Goal: Task Accomplishment & Management: Manage account settings

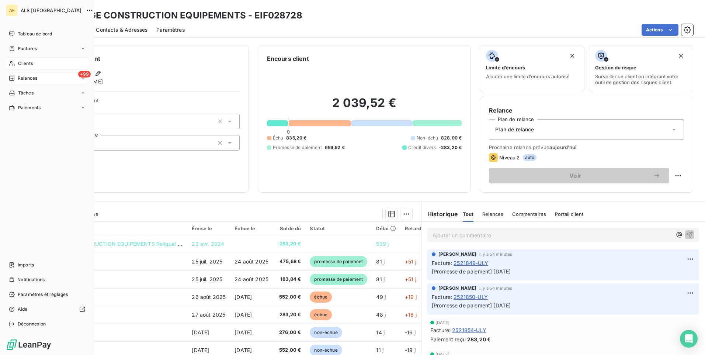
click at [31, 77] on span "Relances" at bounding box center [28, 78] width 20 height 7
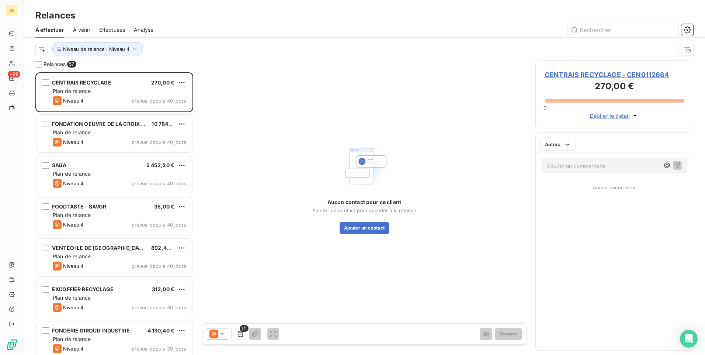
scroll to position [277, 152]
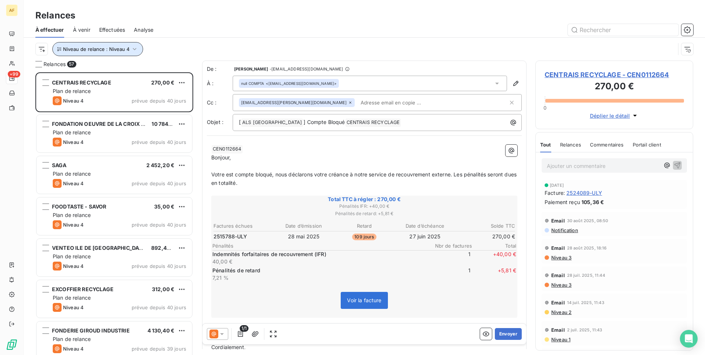
click at [138, 49] on button "Niveau de relance : Niveau 4" at bounding box center [97, 49] width 91 height 14
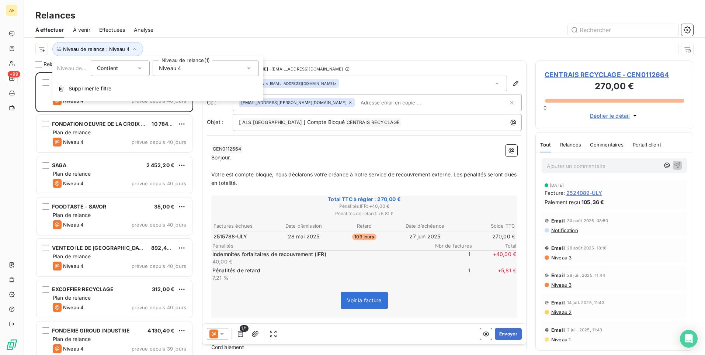
click at [183, 71] on div "Niveau 4" at bounding box center [206, 67] width 106 height 15
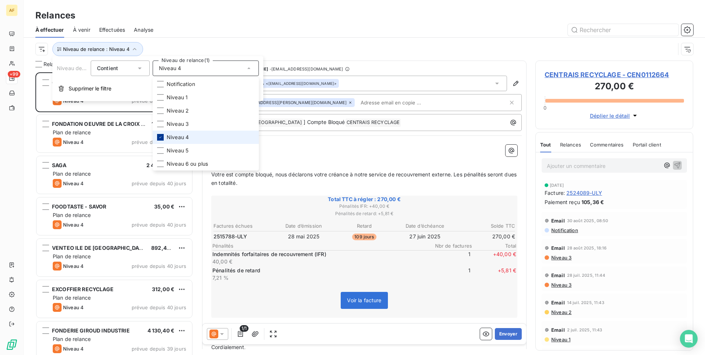
click at [161, 136] on icon at bounding box center [160, 137] width 4 height 4
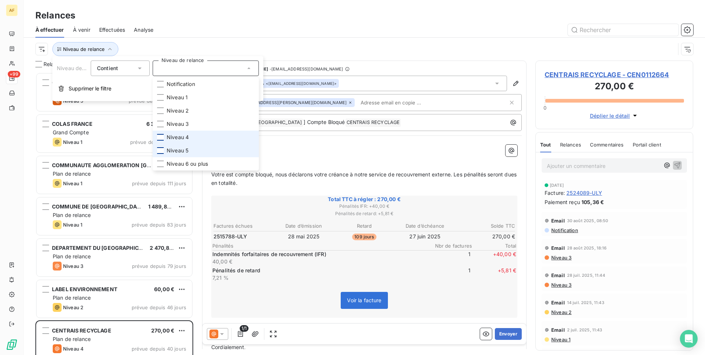
click at [162, 151] on div at bounding box center [160, 150] width 7 height 7
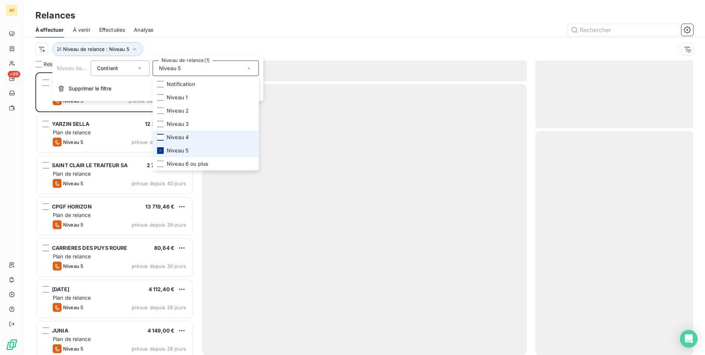
scroll to position [277, 152]
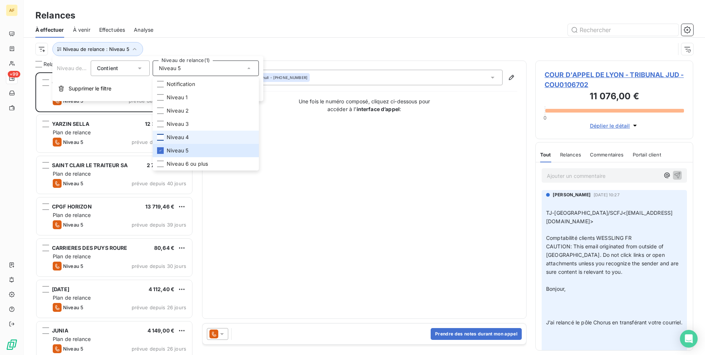
click at [265, 17] on div "Relances" at bounding box center [364, 15] width 681 height 13
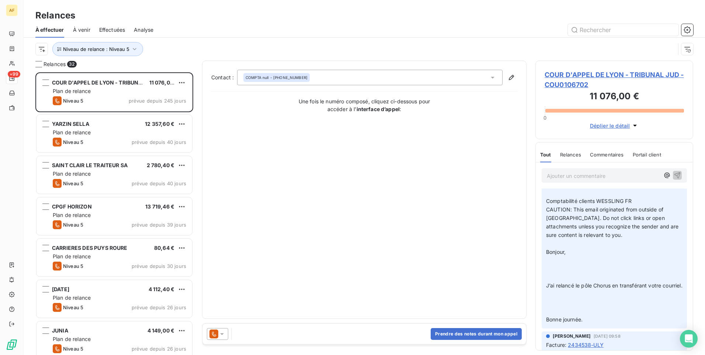
scroll to position [74, 0]
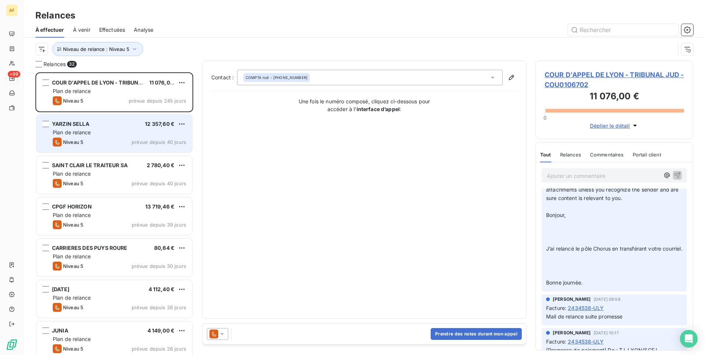
click at [100, 137] on div "YARZIN SELLA 12 357,60 € Plan de relance Niveau 5 prévue depuis 40 jours" at bounding box center [115, 134] width 156 height 38
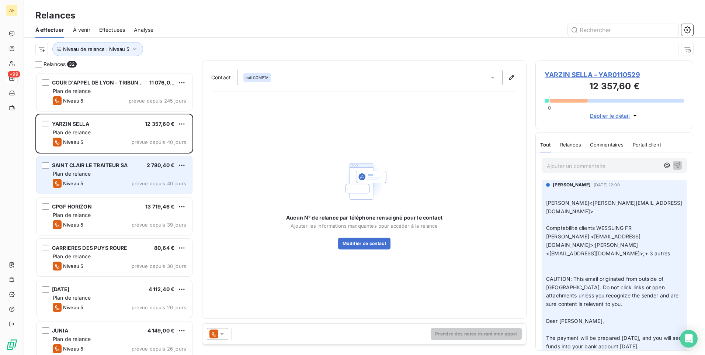
click at [113, 181] on div "Niveau 5 prévue depuis 40 jours" at bounding box center [119, 183] width 133 height 9
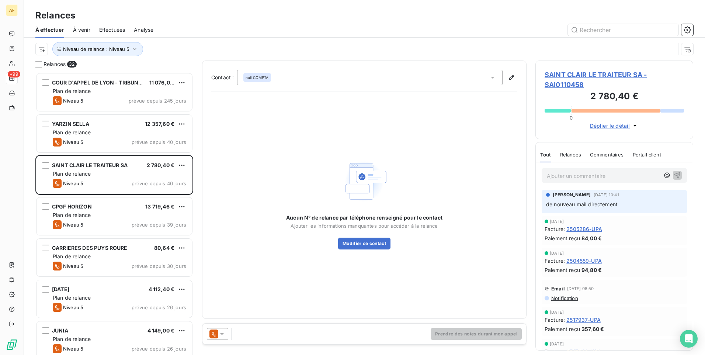
click at [606, 126] on span "Déplier le détail" at bounding box center [610, 126] width 40 height 8
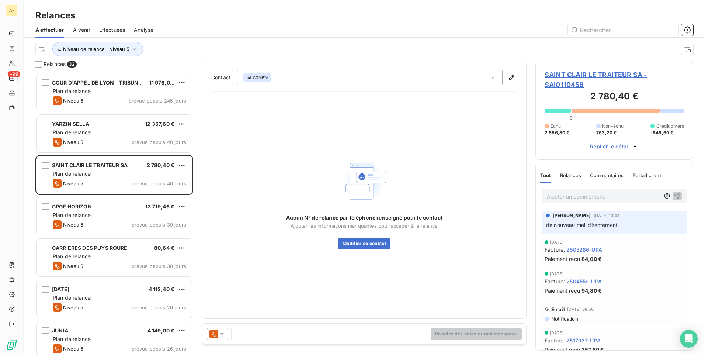
click at [584, 77] on span "SAINT CLAIR LE TRAITEUR SA - SAI0110458" at bounding box center [614, 80] width 139 height 20
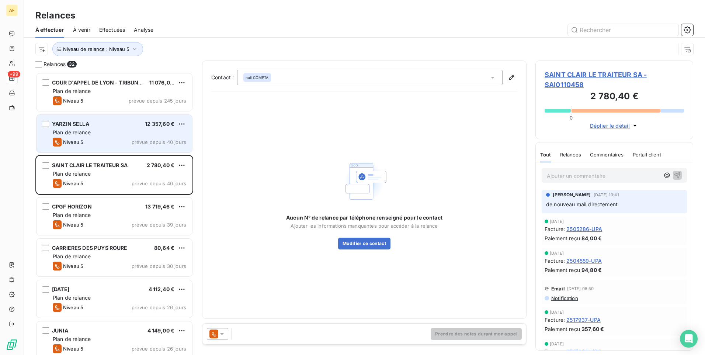
scroll to position [277, 152]
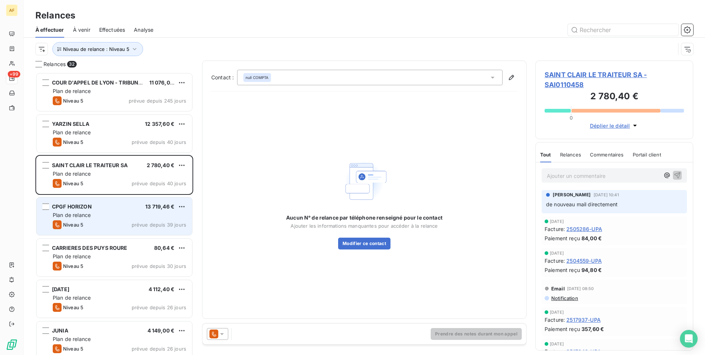
click at [119, 215] on div "Plan de relance" at bounding box center [119, 214] width 133 height 7
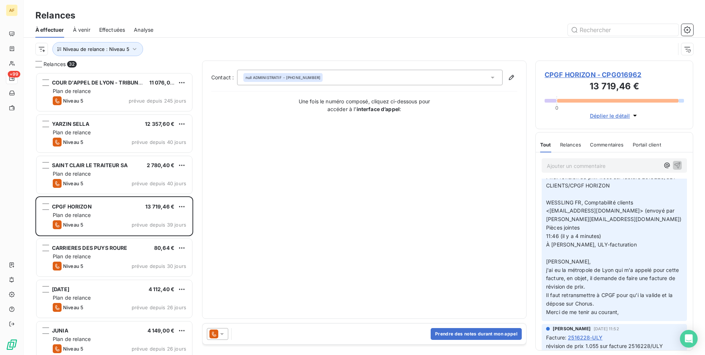
scroll to position [184, 0]
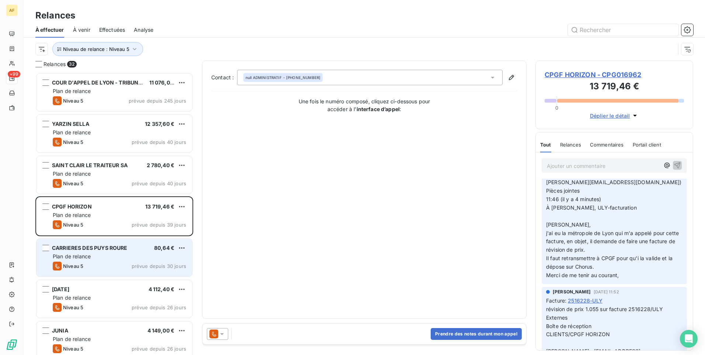
click at [110, 254] on div "Plan de relance" at bounding box center [119, 256] width 133 height 7
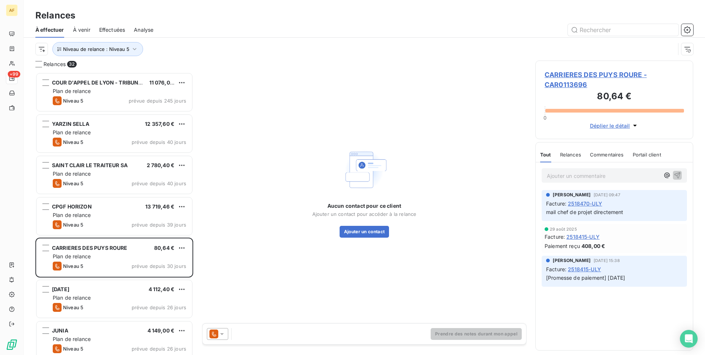
click at [603, 72] on span "CARRIERES DES PUYS ROURE - CAR0113696" at bounding box center [614, 80] width 139 height 20
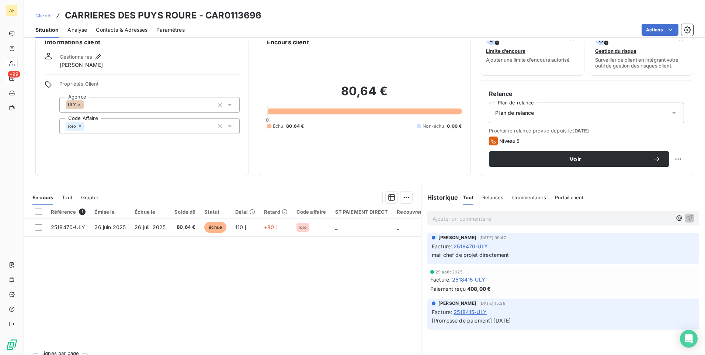
scroll to position [31, 0]
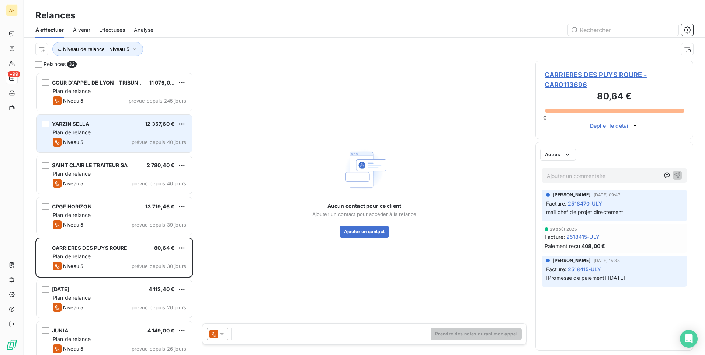
scroll to position [277, 152]
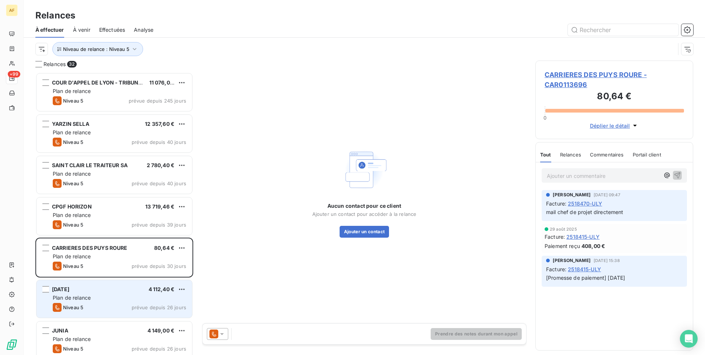
click at [108, 303] on div "Niveau 5 prévue depuis 26 jours" at bounding box center [119, 307] width 133 height 9
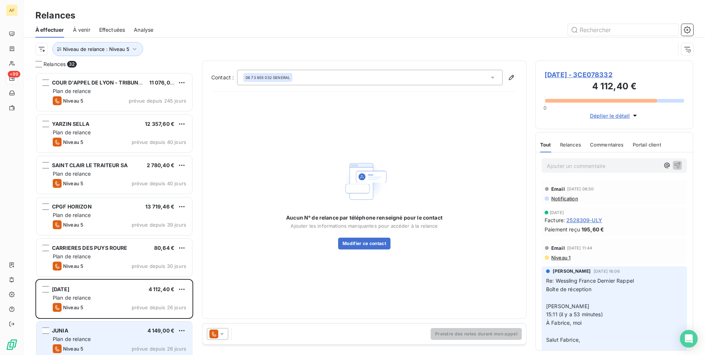
click at [129, 337] on div "Plan de relance" at bounding box center [119, 338] width 133 height 7
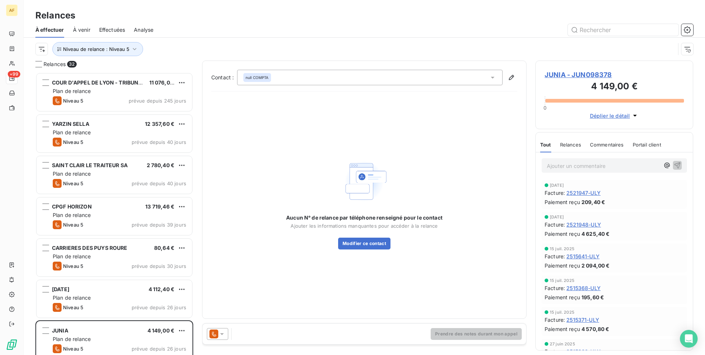
click at [611, 115] on span "Déplier le détail" at bounding box center [610, 116] width 40 height 8
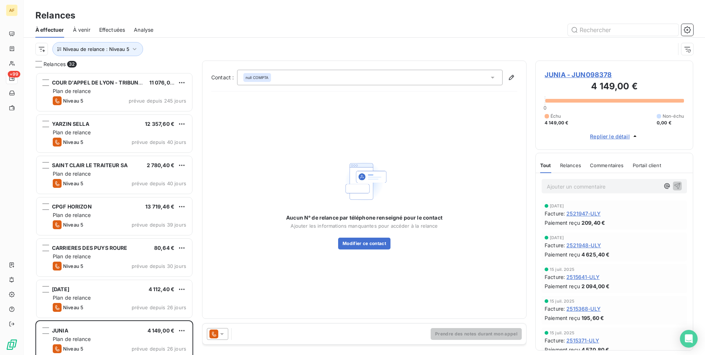
click at [587, 76] on span "JUNIA - JUN098378" at bounding box center [614, 75] width 139 height 10
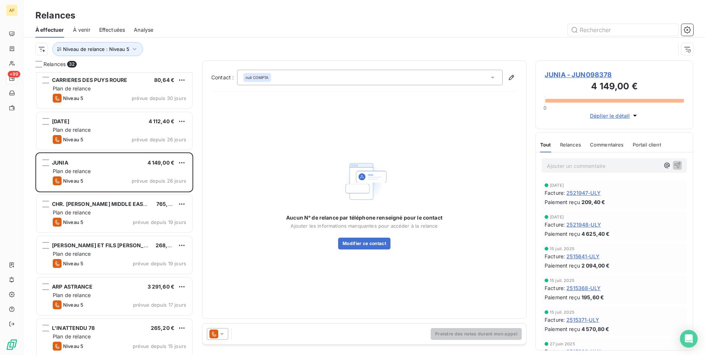
scroll to position [185, 0]
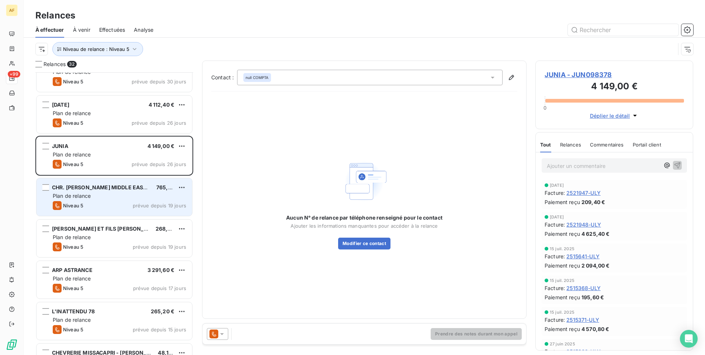
click at [109, 196] on div "Plan de relance" at bounding box center [119, 195] width 133 height 7
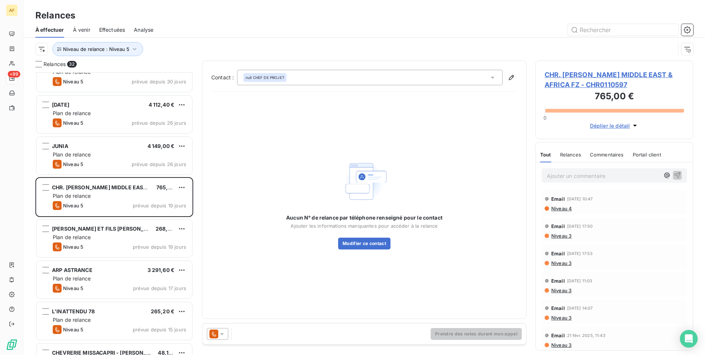
click at [631, 73] on span "CHR. [PERSON_NAME] MIDDLE EAST & AFRICA FZ - CHR0110597" at bounding box center [614, 80] width 139 height 20
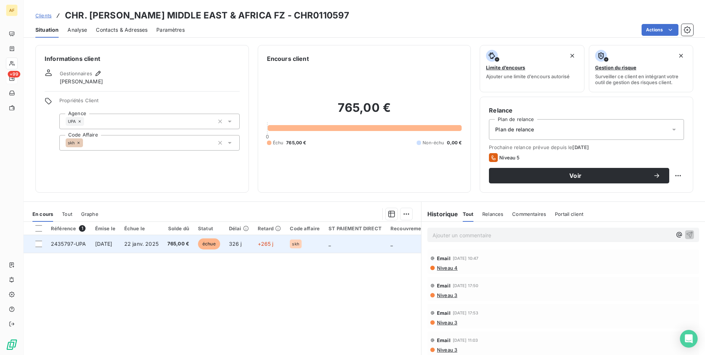
click at [68, 243] on span "2435797-UPA" at bounding box center [68, 243] width 35 height 6
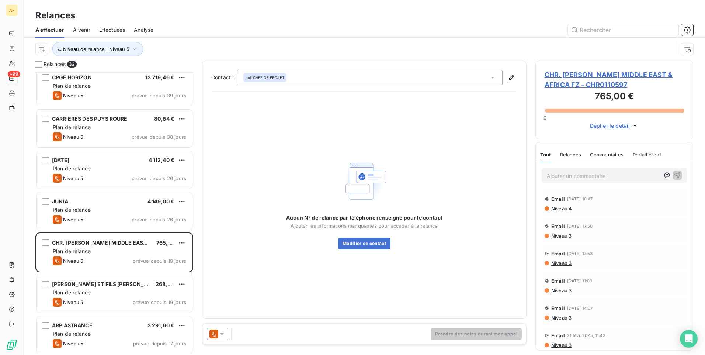
scroll to position [148, 0]
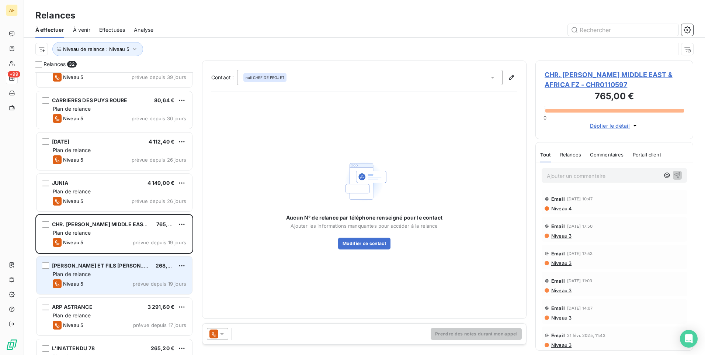
click at [119, 279] on div "Niveau 5 prévue depuis 19 jours" at bounding box center [119, 283] width 133 height 9
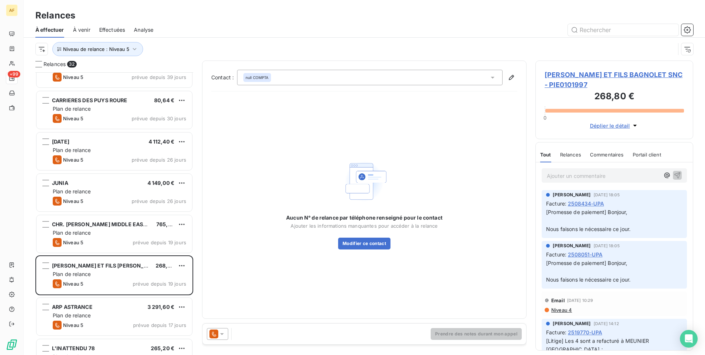
click at [573, 75] on span "[PERSON_NAME] ET FILS BAGNOLET SNC - PIE0101997" at bounding box center [614, 80] width 139 height 20
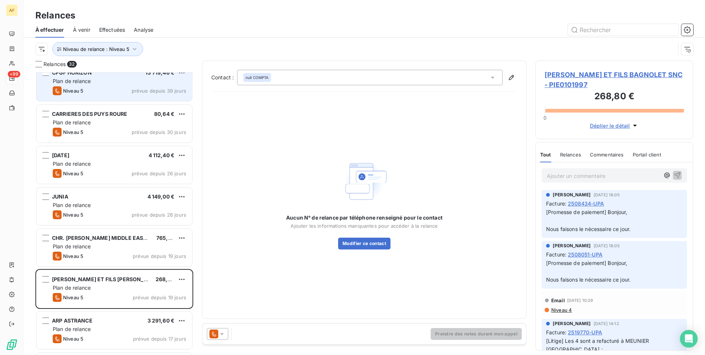
scroll to position [185, 0]
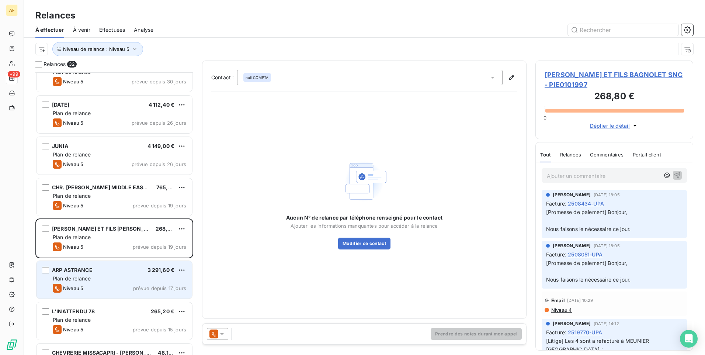
click at [118, 269] on div "ARP ASTRANCE 3 291,60 €" at bounding box center [119, 270] width 133 height 7
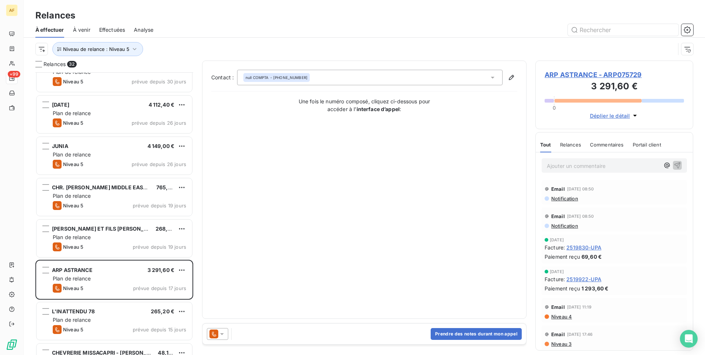
click at [600, 73] on span "ARP ASTRANCE - ARP075729" at bounding box center [614, 75] width 139 height 10
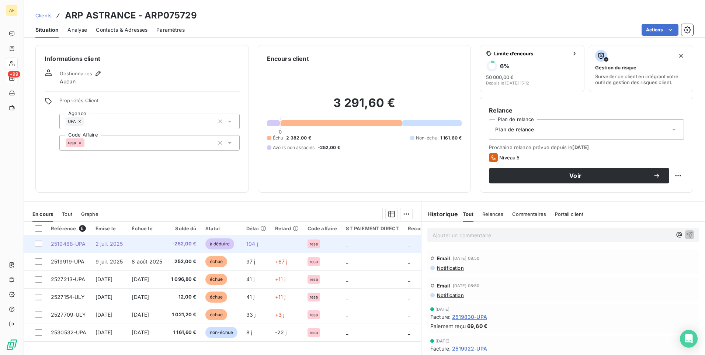
click at [64, 244] on span "2519488-UPA" at bounding box center [68, 243] width 35 height 6
click at [65, 245] on span "2519488-UPA" at bounding box center [68, 243] width 35 height 6
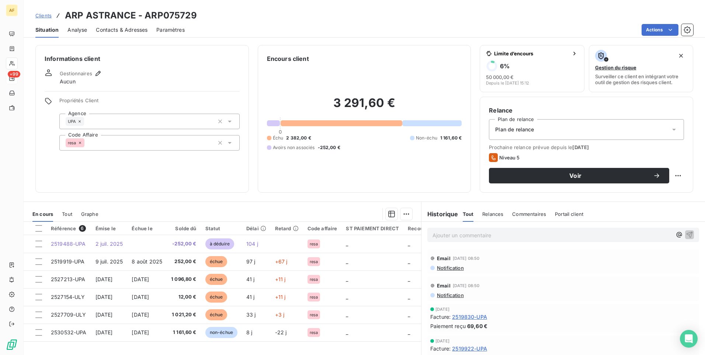
click at [66, 215] on span "Tout" at bounding box center [67, 214] width 10 height 6
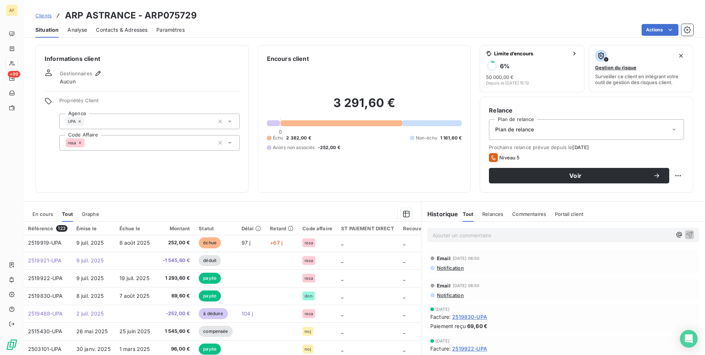
scroll to position [74, 0]
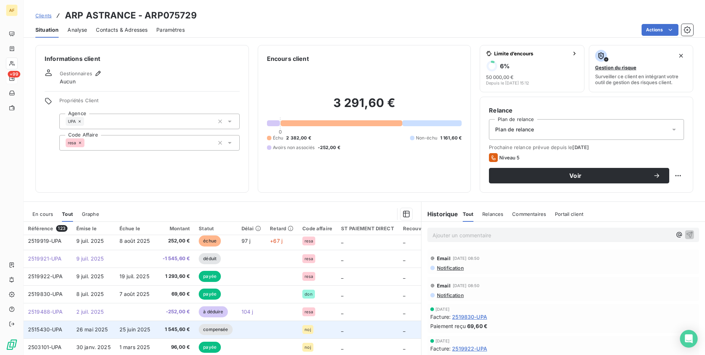
click at [42, 331] on span "2515430-UPA" at bounding box center [45, 329] width 35 height 6
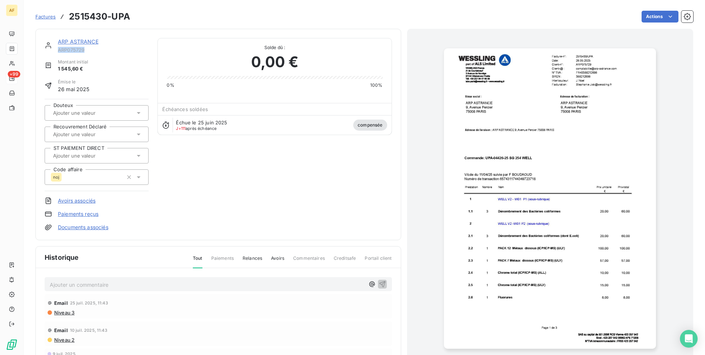
drag, startPoint x: 84, startPoint y: 51, endPoint x: 56, endPoint y: 51, distance: 28.4
click at [56, 51] on div "ARP ASTRANCE ARP075729" at bounding box center [97, 45] width 104 height 15
drag, startPoint x: 56, startPoint y: 51, endPoint x: 61, endPoint y: 51, distance: 5.2
copy span "ARP075729"
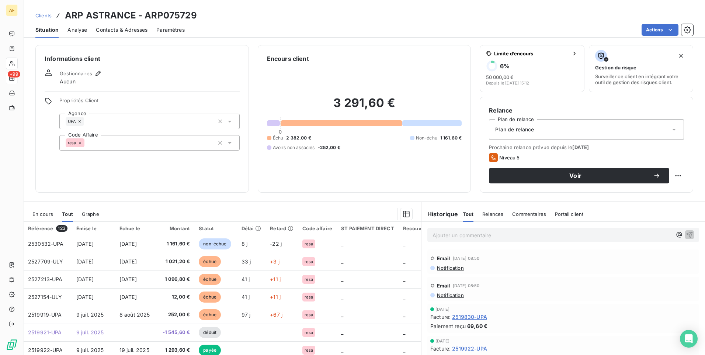
click at [41, 216] on span "En cours" at bounding box center [42, 214] width 21 height 6
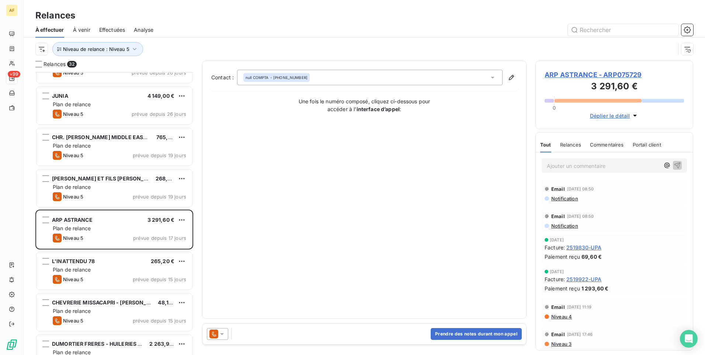
scroll to position [258, 0]
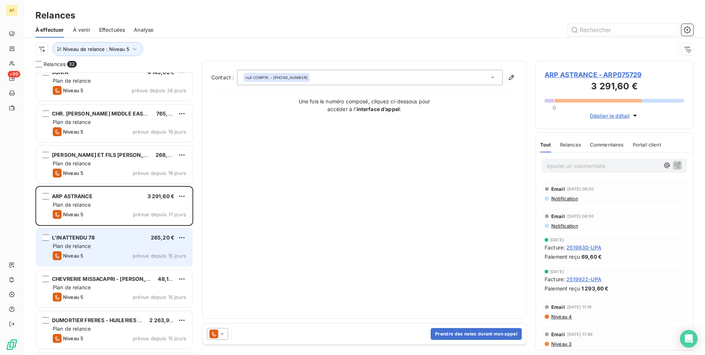
click at [93, 247] on div "Plan de relance" at bounding box center [119, 245] width 133 height 7
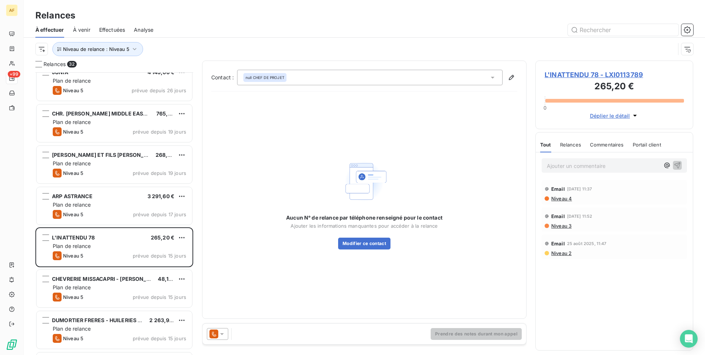
click at [588, 72] on span "L'INATTENDU 78 - LXI0113789" at bounding box center [614, 75] width 139 height 10
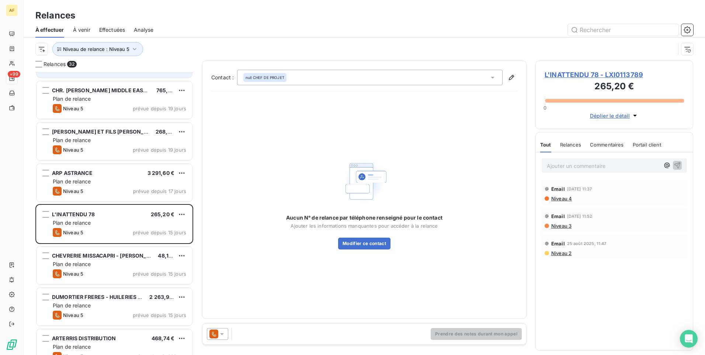
scroll to position [295, 0]
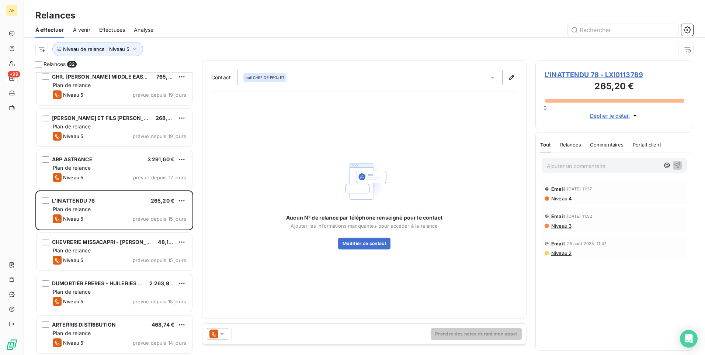
click at [594, 75] on span "L'INATTENDU 78 - LXI0113789" at bounding box center [614, 75] width 139 height 10
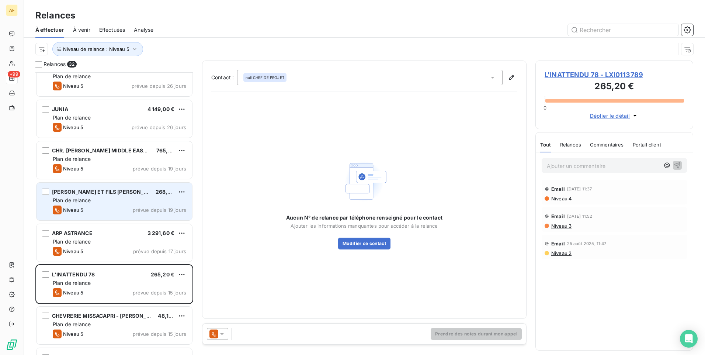
scroll to position [332, 0]
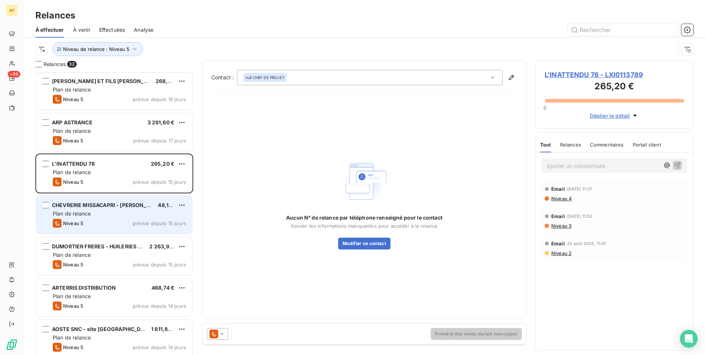
click at [110, 216] on div "Plan de relance" at bounding box center [119, 213] width 133 height 7
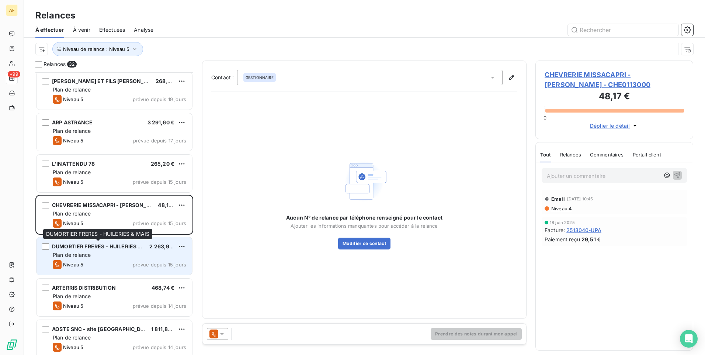
click at [106, 250] on div "DUMORTIER FRERES - HUILERIES & MAIS" at bounding box center [97, 246] width 91 height 7
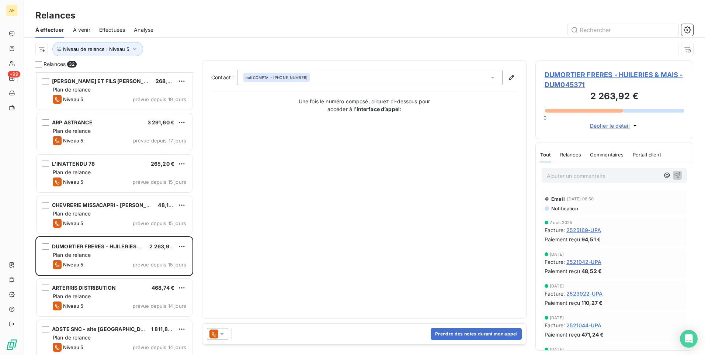
click at [597, 72] on span "DUMORTIER FRERES - HUILERIES & MAIS - DUM045371" at bounding box center [614, 80] width 139 height 20
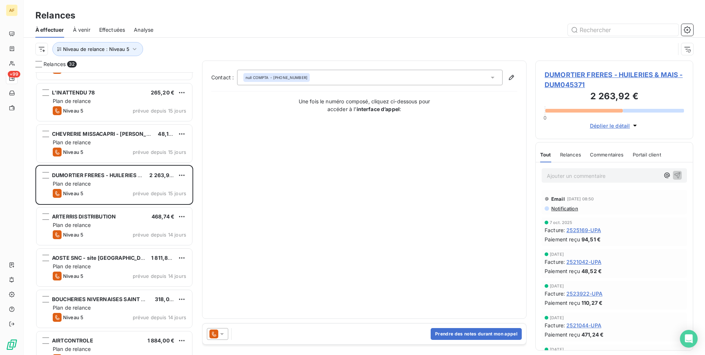
scroll to position [406, 0]
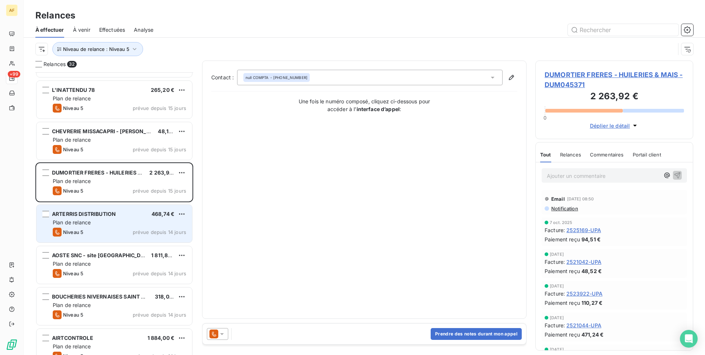
click at [94, 229] on div "Niveau 5 prévue depuis 14 jours" at bounding box center [119, 232] width 133 height 9
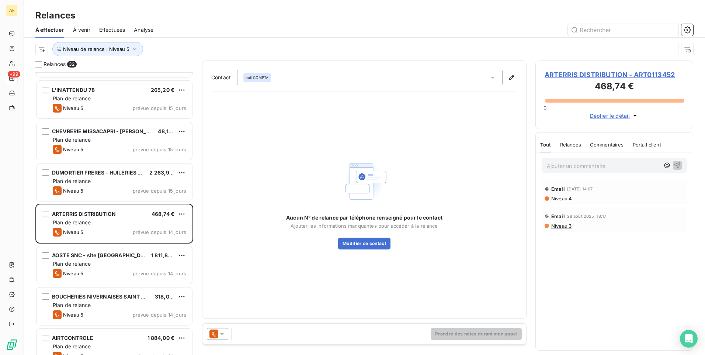
click at [615, 76] on span "ARTERRIS DISTRIBUTION - ART0113452" at bounding box center [614, 75] width 139 height 10
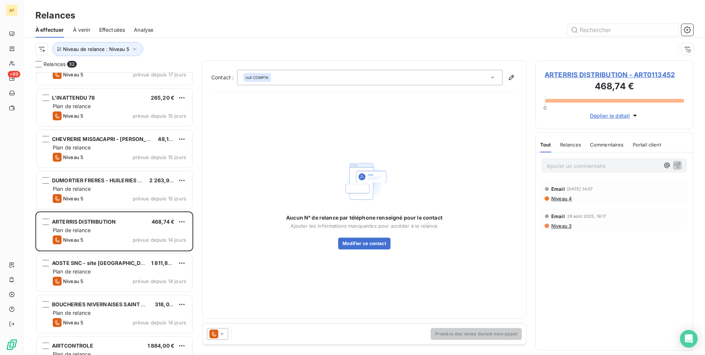
scroll to position [406, 0]
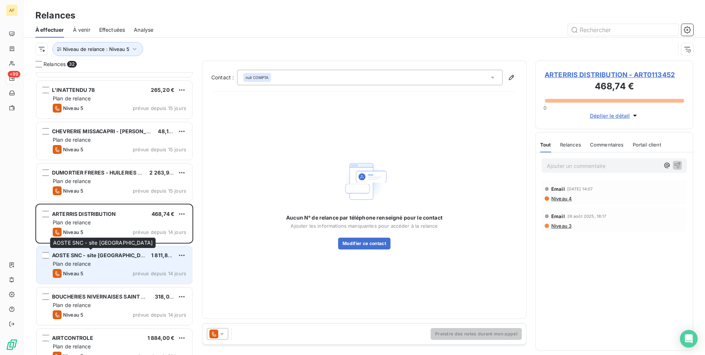
click at [114, 256] on span "AOSTE SNC - site [GEOGRAPHIC_DATA]" at bounding box center [102, 255] width 100 height 6
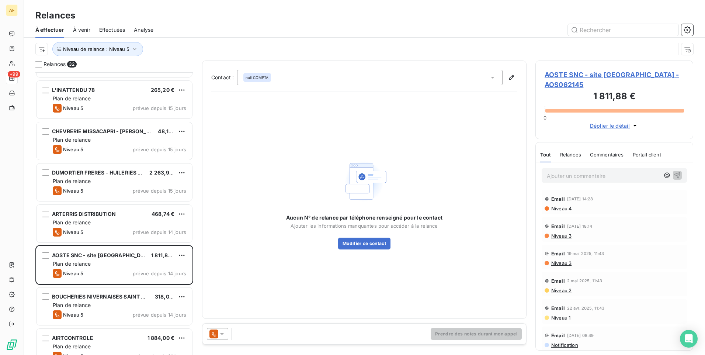
click at [565, 78] on span "AOSTE SNC - site [GEOGRAPHIC_DATA] - AOS062145" at bounding box center [614, 80] width 139 height 20
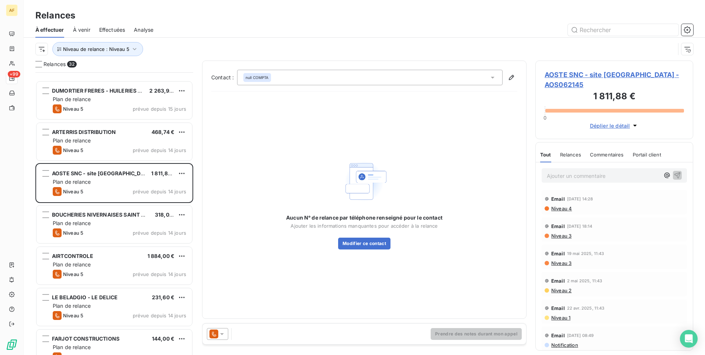
scroll to position [553, 0]
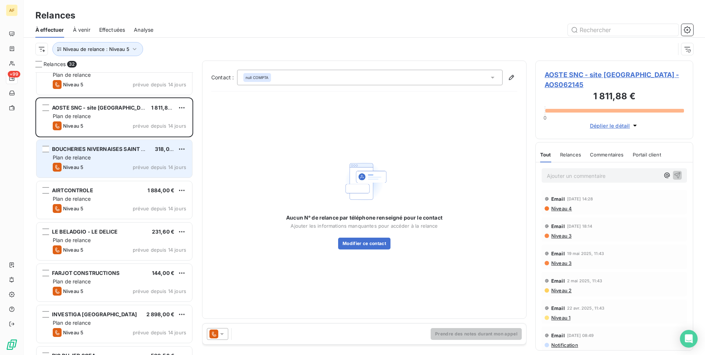
click at [111, 169] on div "Niveau 5 prévue depuis 14 jours" at bounding box center [119, 167] width 133 height 9
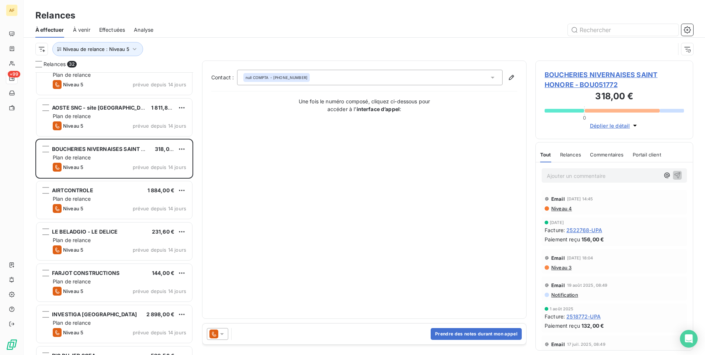
click at [565, 75] on span "BOUCHERIES NIVERNAISES SAINT HONORE - BOU051772" at bounding box center [614, 80] width 139 height 20
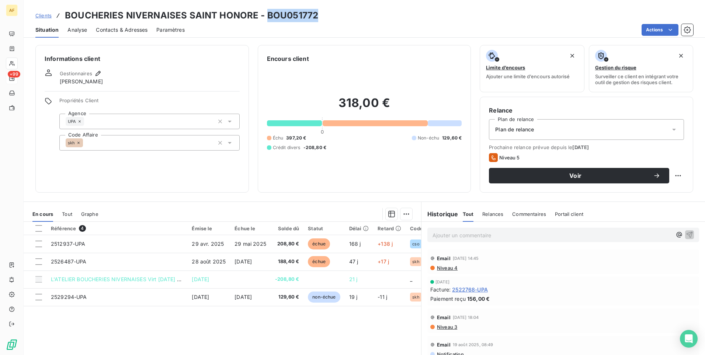
drag, startPoint x: 265, startPoint y: 16, endPoint x: 321, endPoint y: 17, distance: 55.3
click at [321, 17] on div "Clients BOUCHERIES NIVERNAISES SAINT HONORE - BOU051772" at bounding box center [364, 15] width 681 height 13
drag, startPoint x: 321, startPoint y: 17, endPoint x: 304, endPoint y: 17, distance: 17.0
copy h3 "BOU051772"
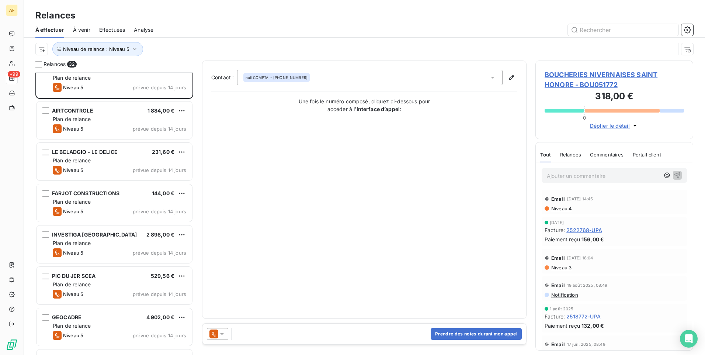
scroll to position [590, 0]
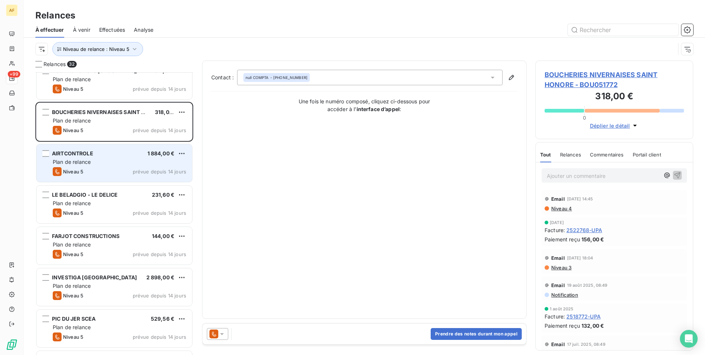
drag, startPoint x: 107, startPoint y: 163, endPoint x: 115, endPoint y: 171, distance: 11.5
click at [107, 162] on div "Plan de relance" at bounding box center [119, 161] width 133 height 7
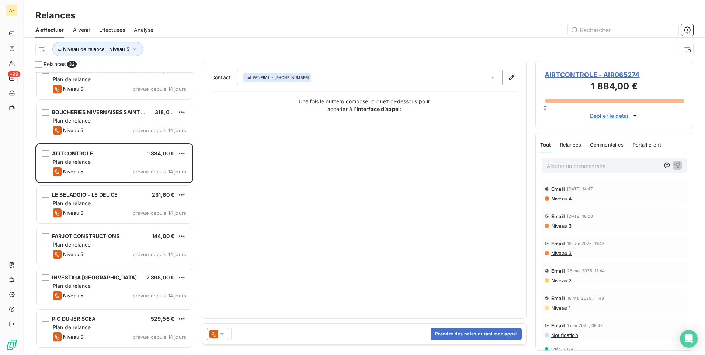
click at [582, 73] on span "AIRTCONTROLE - AIR065274" at bounding box center [614, 75] width 139 height 10
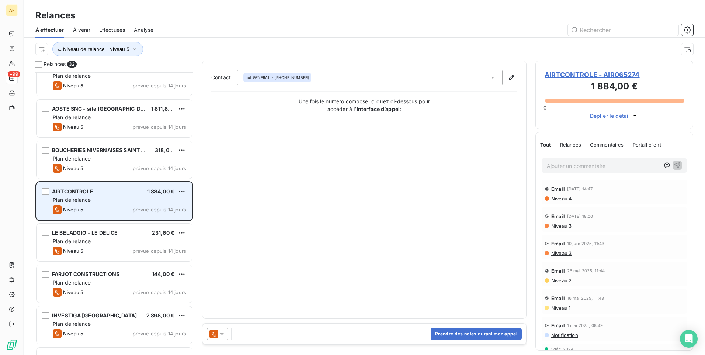
scroll to position [553, 0]
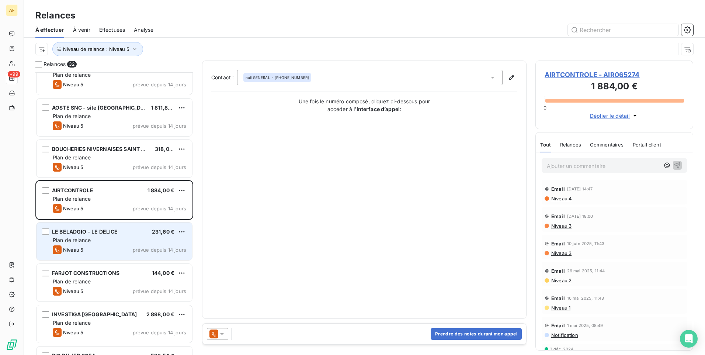
click at [131, 234] on div "LE BELADGIO - LE DELICE 231,60 €" at bounding box center [119, 231] width 133 height 7
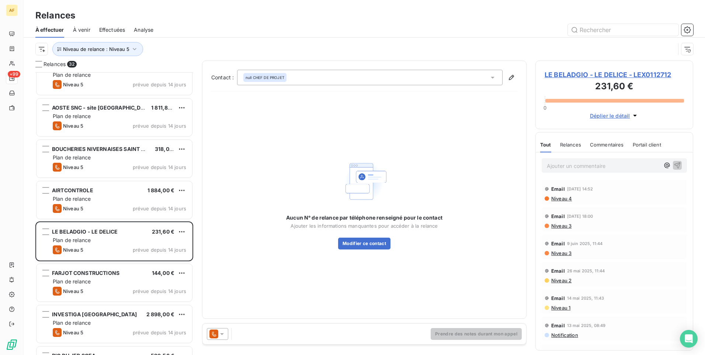
click at [611, 76] on span "LE BELADGIO - LE DELICE - LEX0112712" at bounding box center [614, 75] width 139 height 10
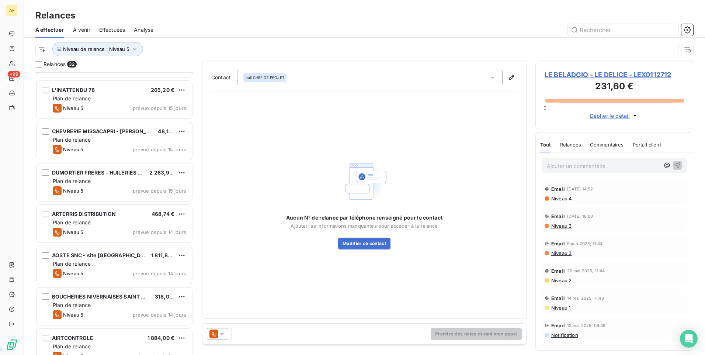
scroll to position [590, 0]
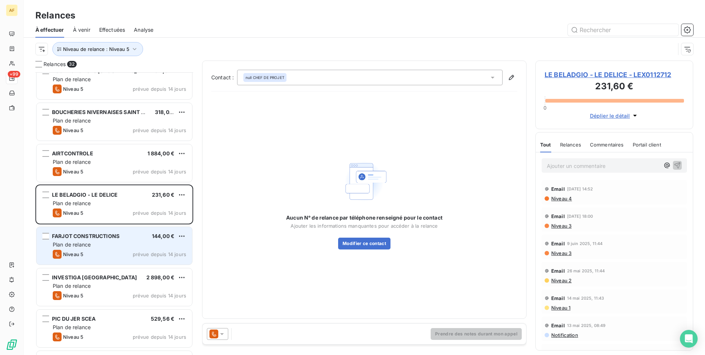
click at [119, 242] on div "Plan de relance" at bounding box center [119, 244] width 133 height 7
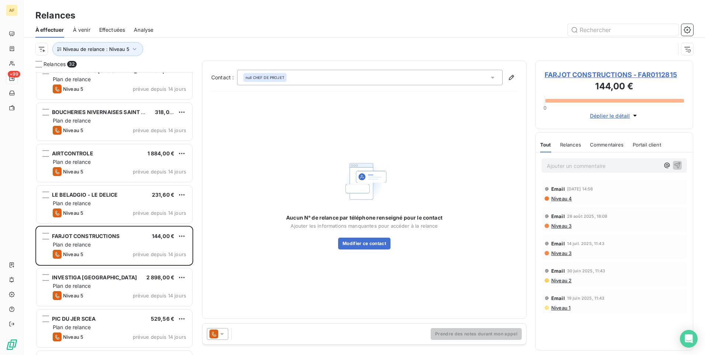
click at [618, 74] on span "FARJOT CONSTRUCTIONS - FAR0112815" at bounding box center [614, 75] width 139 height 10
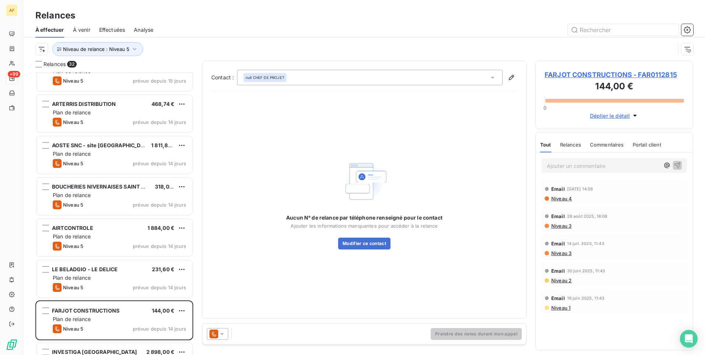
scroll to position [627, 0]
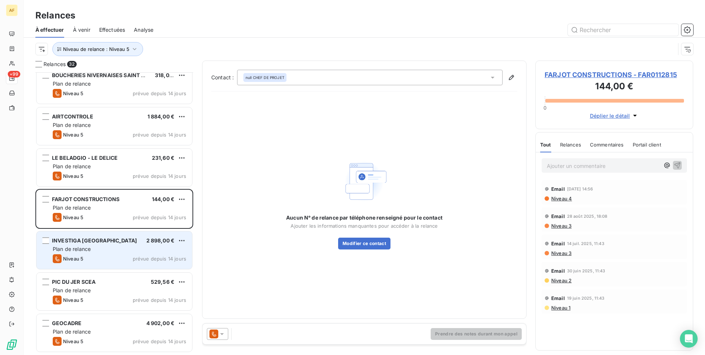
click at [105, 243] on div "INVESTIGA FRANCE 2 898,00 €" at bounding box center [119, 240] width 133 height 7
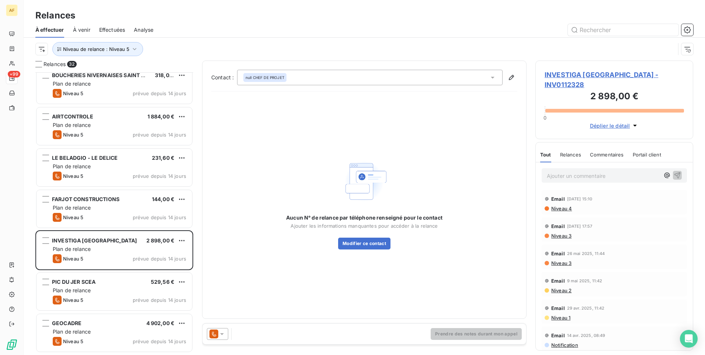
click at [581, 75] on span "INVESTIGA [GEOGRAPHIC_DATA] - INV0112328" at bounding box center [614, 80] width 139 height 20
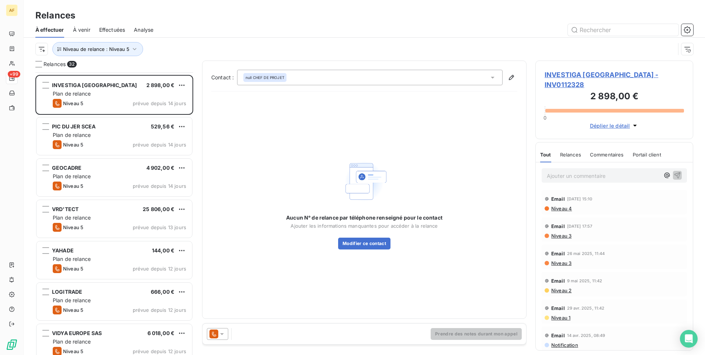
scroll to position [738, 0]
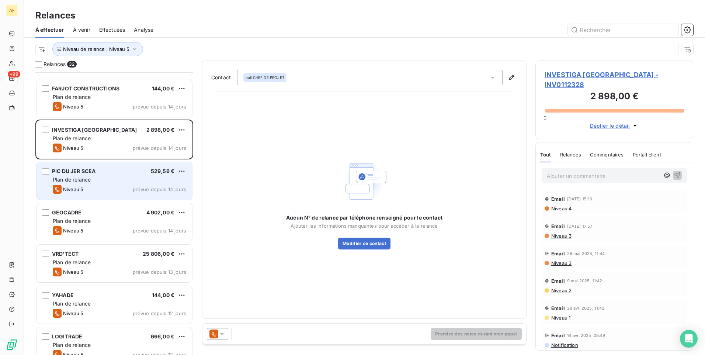
click at [111, 188] on div "Niveau 5 prévue depuis 14 jours" at bounding box center [119, 189] width 133 height 9
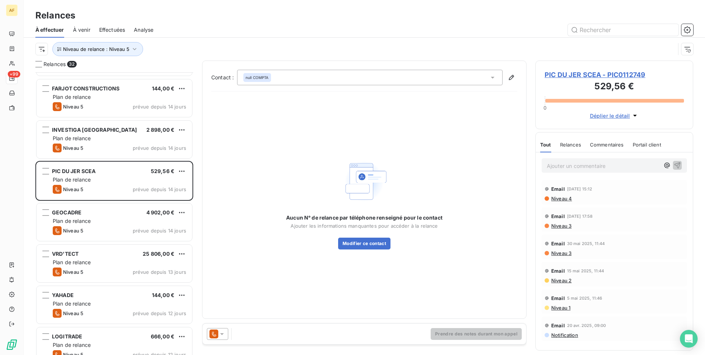
click at [617, 75] on span "PIC DU JER SCEA - PIC0112749" at bounding box center [614, 75] width 139 height 10
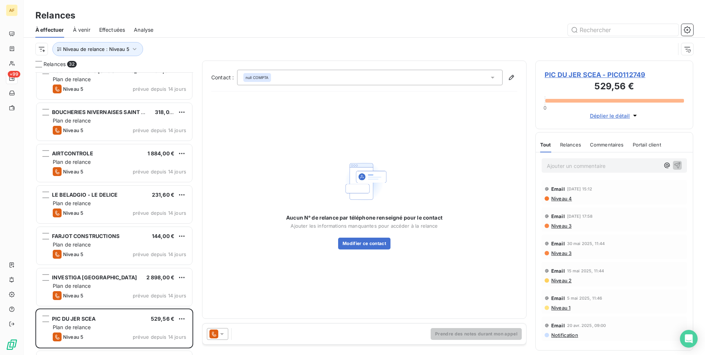
scroll to position [775, 0]
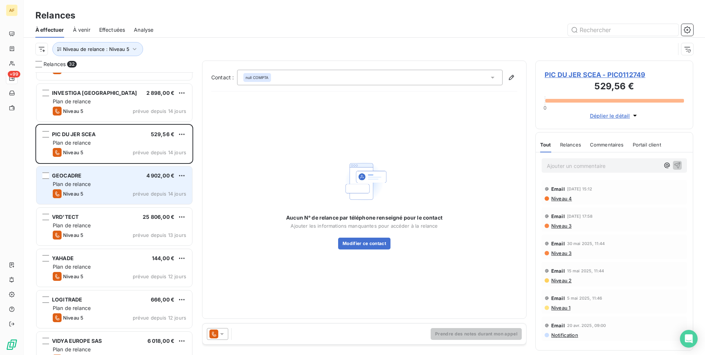
click at [116, 187] on div "Plan de relance" at bounding box center [119, 183] width 133 height 7
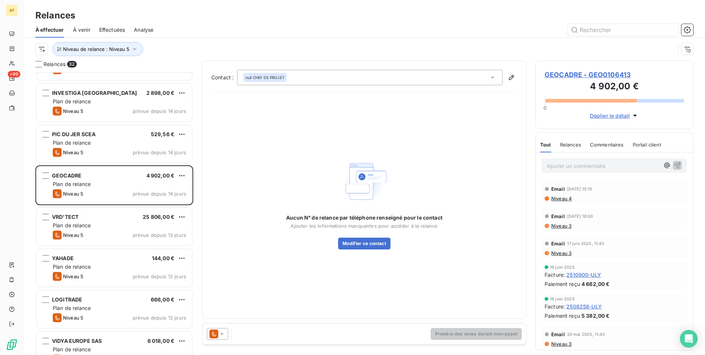
click at [603, 74] on span "GEOCADRE - GEO0106413" at bounding box center [614, 75] width 139 height 10
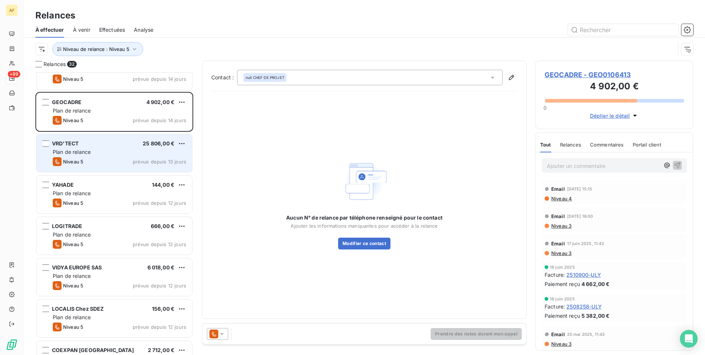
scroll to position [848, 0]
click at [126, 154] on div "Plan de relance" at bounding box center [119, 151] width 133 height 7
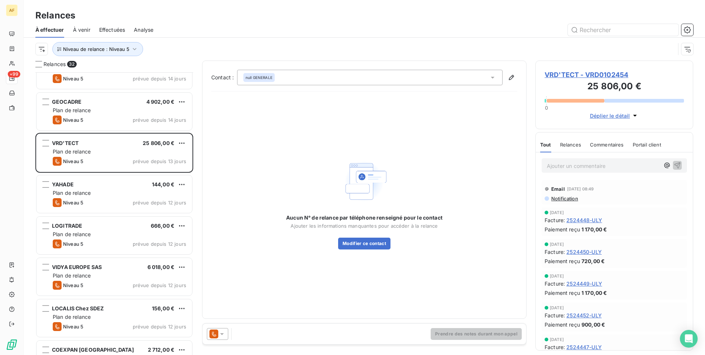
click at [597, 74] on span "VRD'TECT - VRD0102454" at bounding box center [614, 75] width 139 height 10
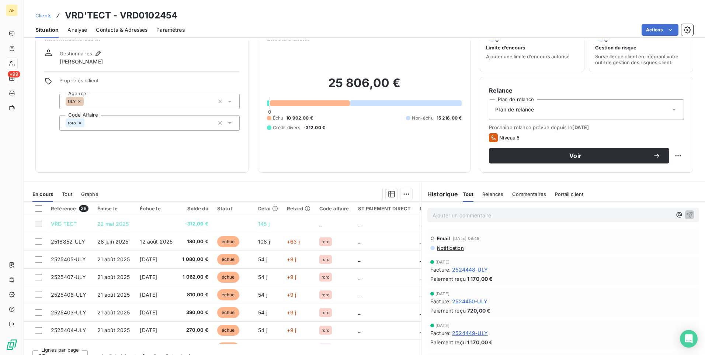
scroll to position [31, 0]
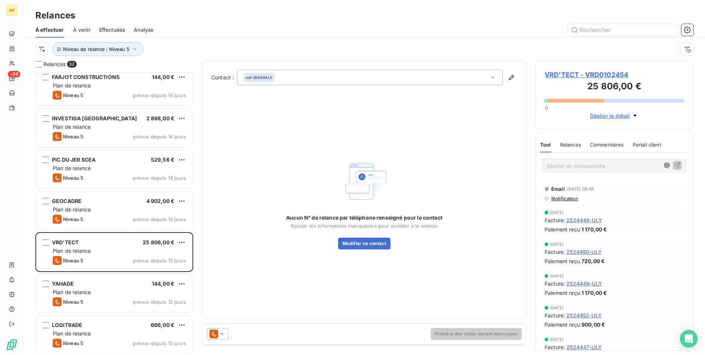
scroll to position [885, 0]
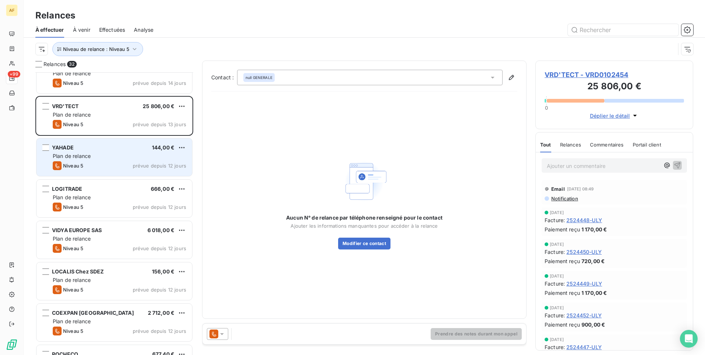
click at [82, 157] on span "Plan de relance" at bounding box center [72, 156] width 38 height 6
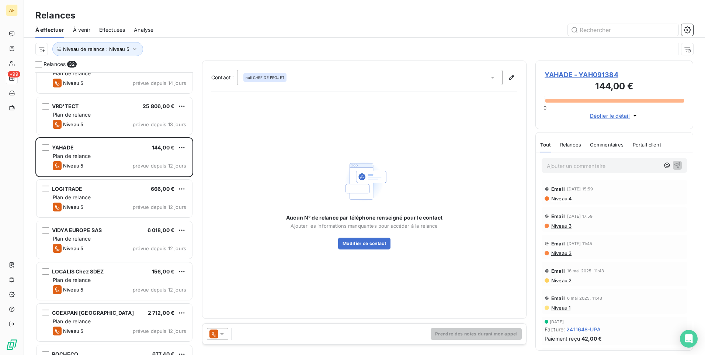
click at [582, 77] on span "YAHADE - YAH091384" at bounding box center [614, 75] width 139 height 10
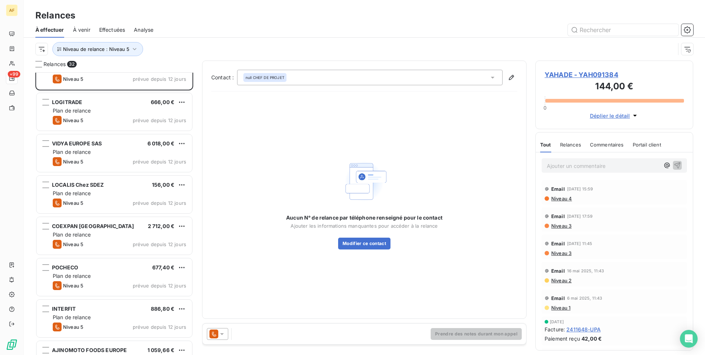
scroll to position [959, 0]
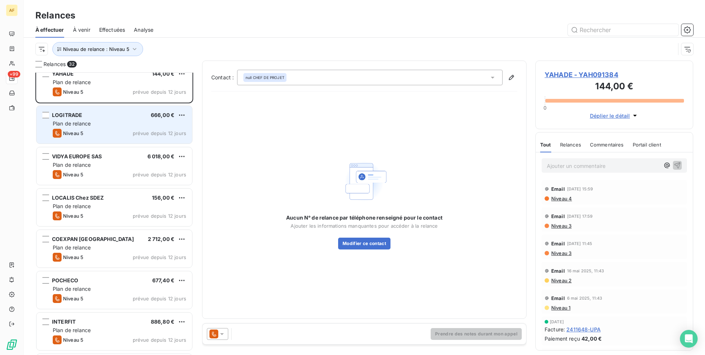
click at [105, 127] on div "LOGITRADE 666,00 € Plan de relance Niveau 5 prévue depuis 12 jours" at bounding box center [115, 125] width 156 height 38
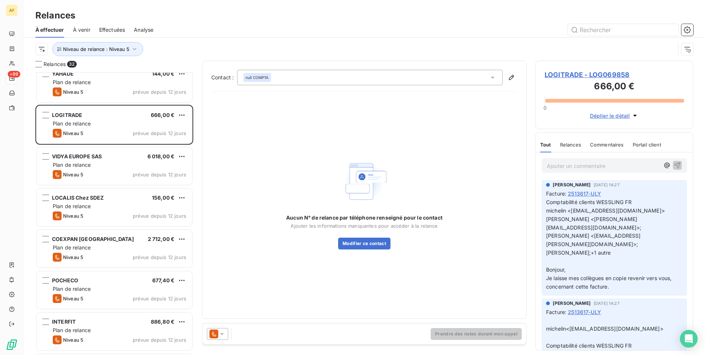
click at [610, 74] on span "LOGITRADE - LOG069858" at bounding box center [614, 75] width 139 height 10
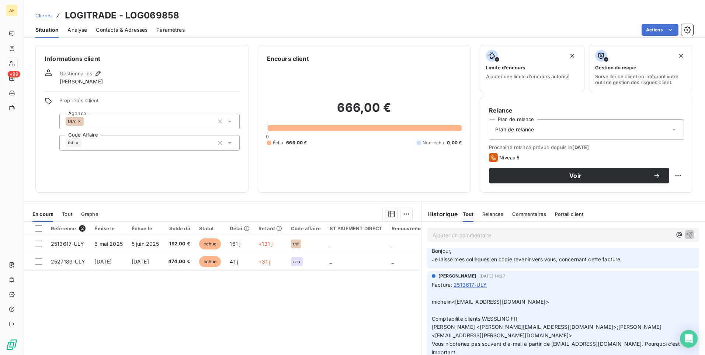
scroll to position [74, 0]
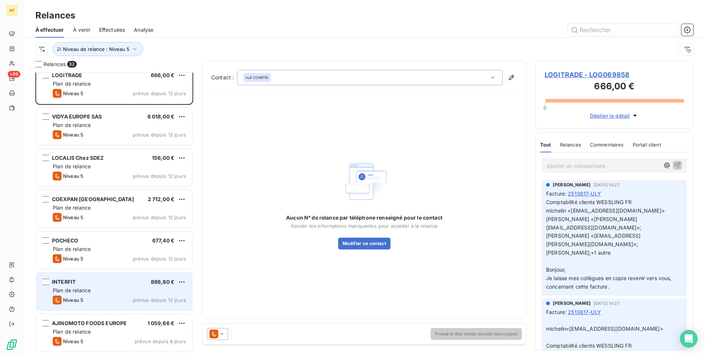
scroll to position [959, 0]
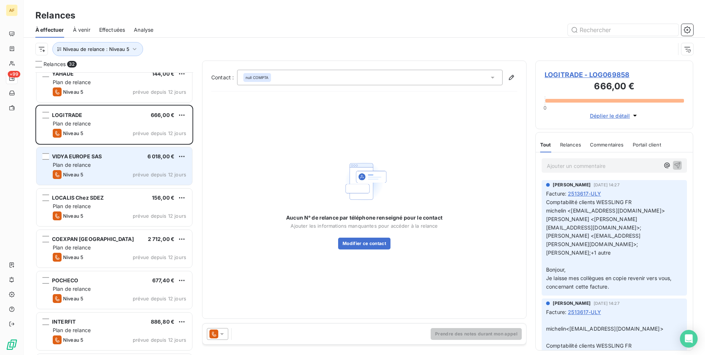
click at [114, 163] on div "Plan de relance" at bounding box center [119, 164] width 133 height 7
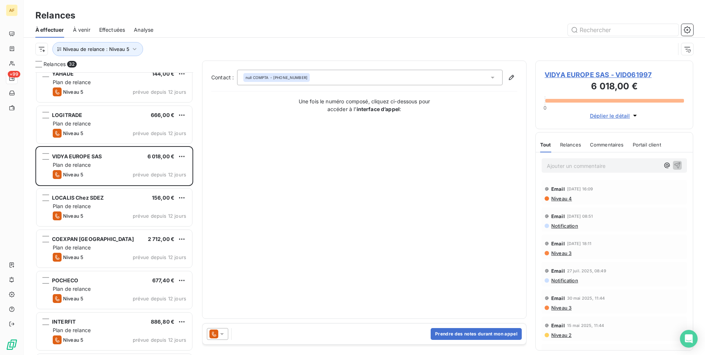
click at [580, 73] on span "VIDYA EUROPE SAS - VID061997" at bounding box center [614, 75] width 139 height 10
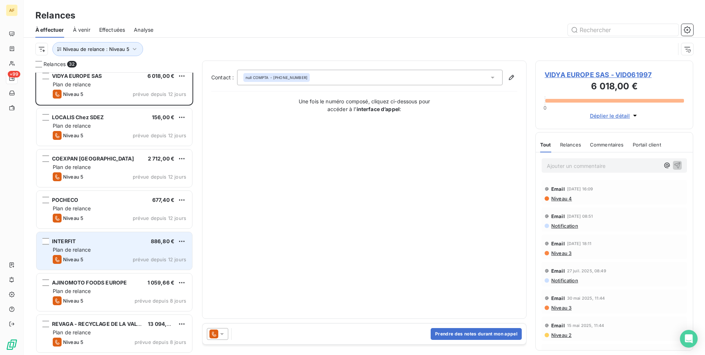
scroll to position [966, 0]
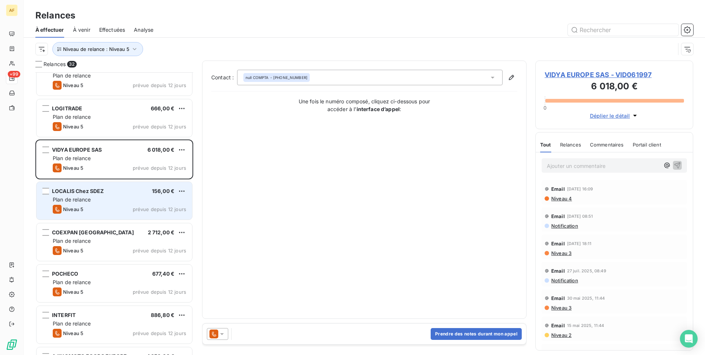
click at [116, 199] on div "Plan de relance" at bounding box center [119, 199] width 133 height 7
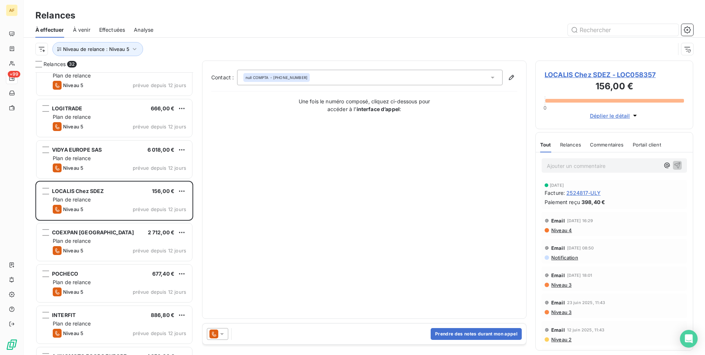
click at [561, 77] on span "LOCALIS Chez SDEZ - LOC058357" at bounding box center [614, 75] width 139 height 10
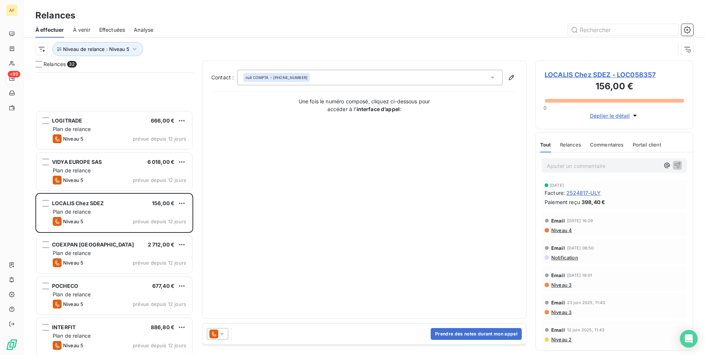
scroll to position [1039, 0]
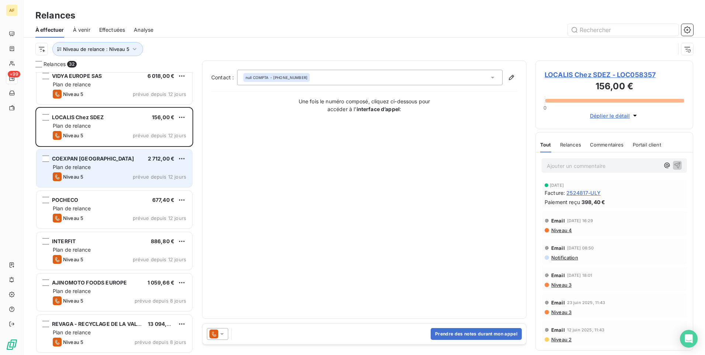
click at [121, 172] on div "COEXPAN [GEOGRAPHIC_DATA] 2 712,00 € Plan de relance Niveau 5 prévue depuis 12 …" at bounding box center [115, 168] width 156 height 38
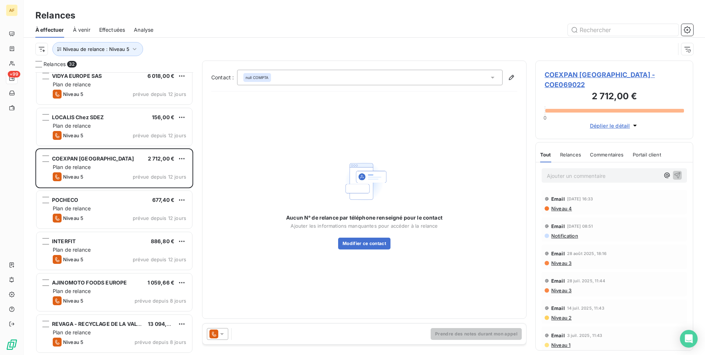
click at [600, 73] on span "COEXPAN [GEOGRAPHIC_DATA] - COE069022" at bounding box center [614, 80] width 139 height 20
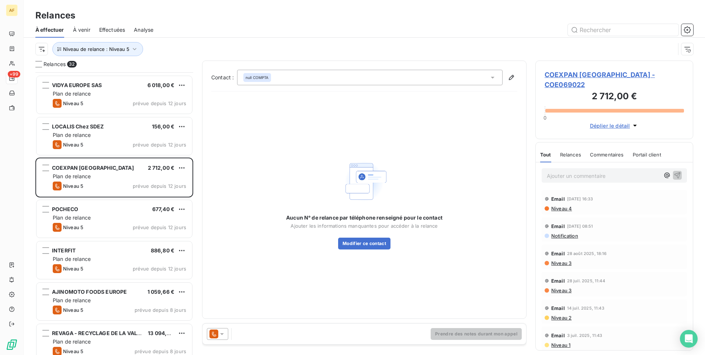
scroll to position [1039, 0]
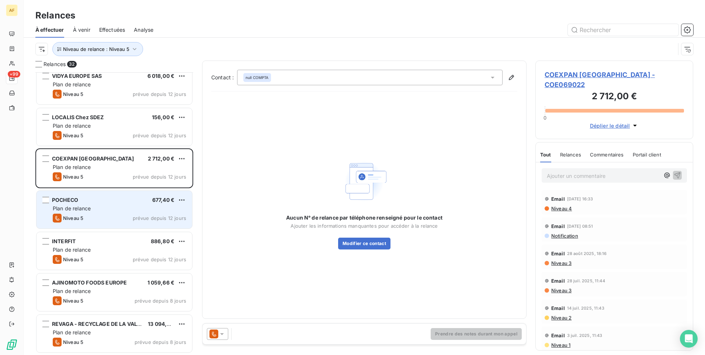
click at [112, 206] on div "Plan de relance" at bounding box center [119, 208] width 133 height 7
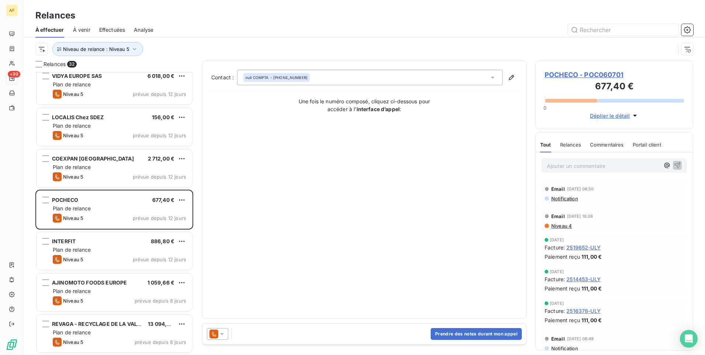
click at [562, 77] on span "POCHECO - POC060701" at bounding box center [614, 75] width 139 height 10
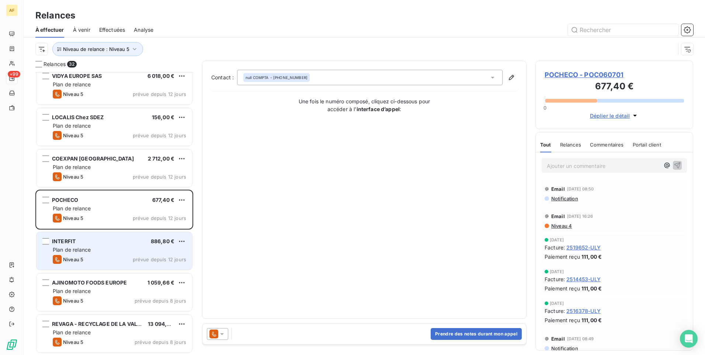
click at [101, 244] on div "INTERFIT 886,80 €" at bounding box center [119, 241] width 133 height 7
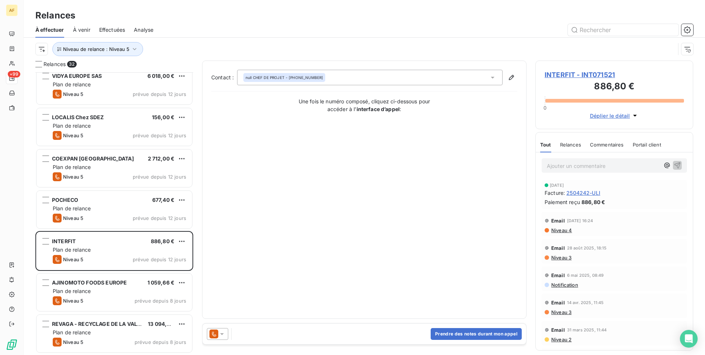
click at [579, 73] on span "INTERFIT - INT071521" at bounding box center [614, 75] width 139 height 10
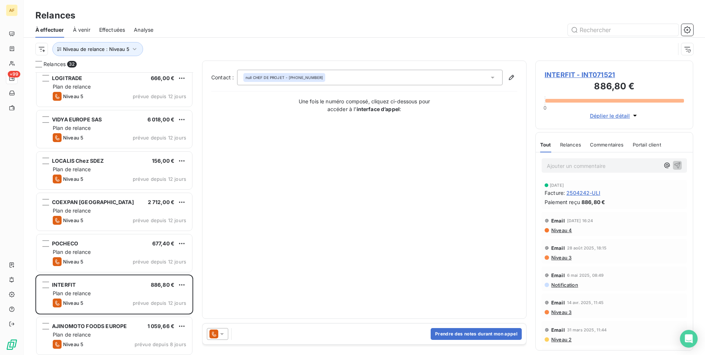
scroll to position [1039, 0]
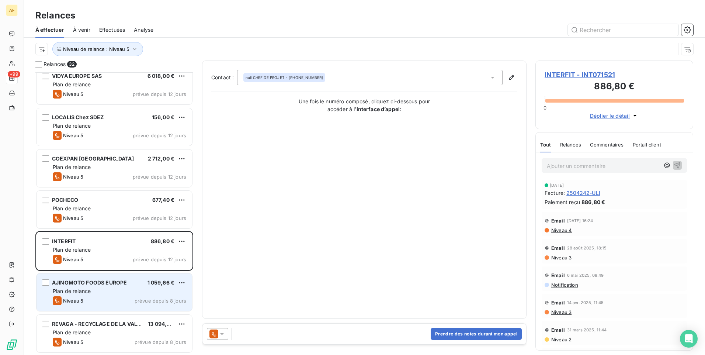
click at [127, 285] on div "AJINOMOTO FOODS EUROPE 1 059,66 €" at bounding box center [119, 282] width 133 height 7
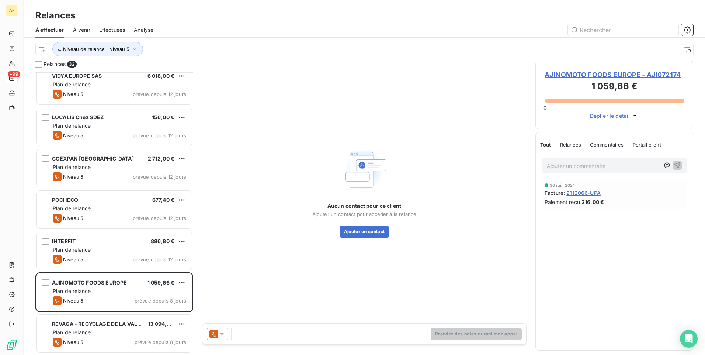
click at [570, 74] on span "AJINOMOTO FOODS EUROPE - AJI072174" at bounding box center [614, 75] width 139 height 10
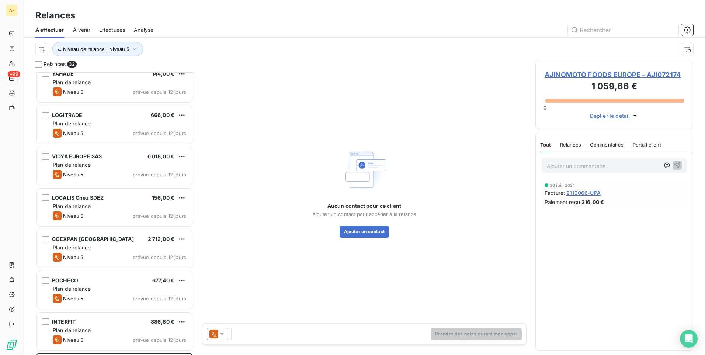
scroll to position [1039, 0]
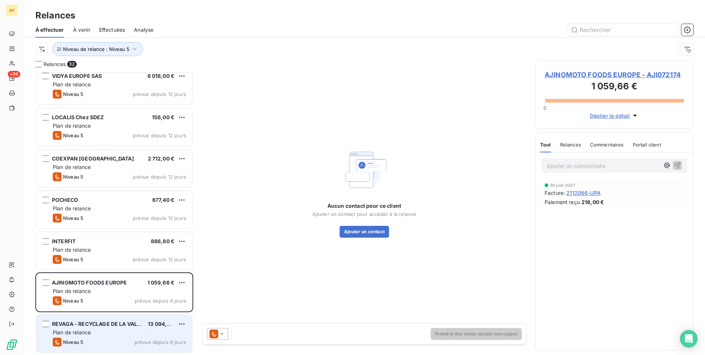
drag, startPoint x: 86, startPoint y: 337, endPoint x: 90, endPoint y: 337, distance: 3.7
click at [86, 337] on div "REVAGA - RECYCLAGE DE LA VALLEE DU 13 094,94 € Plan de relance Niveau 5 prévue …" at bounding box center [115, 334] width 156 height 38
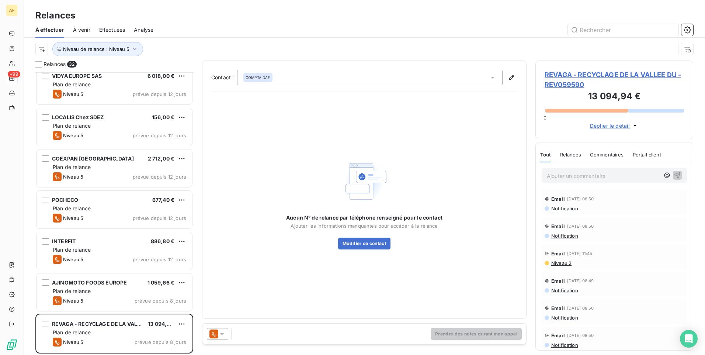
click at [625, 73] on span "REVAGA - RECYCLAGE DE LA VALLEE DU - REV059590" at bounding box center [614, 80] width 139 height 20
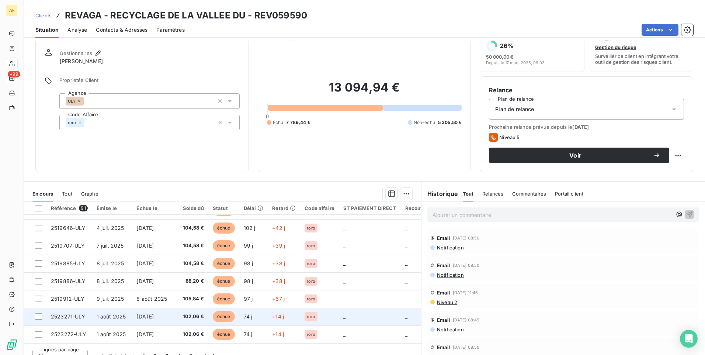
scroll to position [31, 0]
